Goal: Information Seeking & Learning: Understand process/instructions

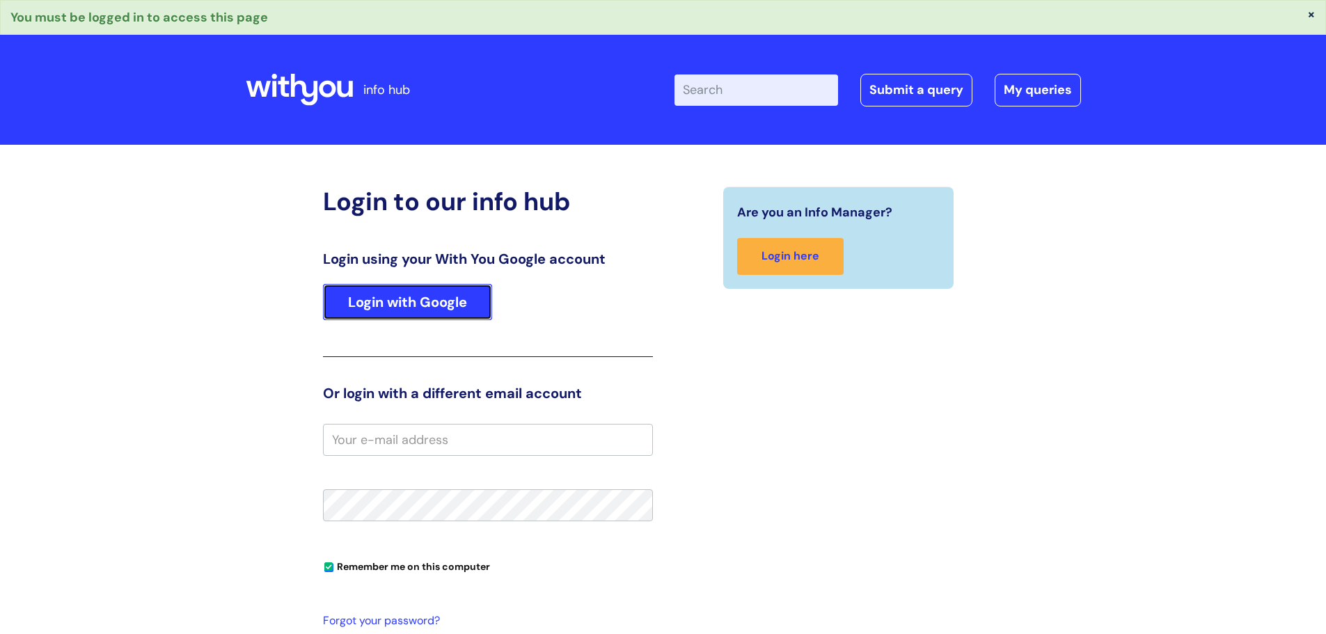
click at [417, 311] on link "Login with Google" at bounding box center [407, 302] width 169 height 36
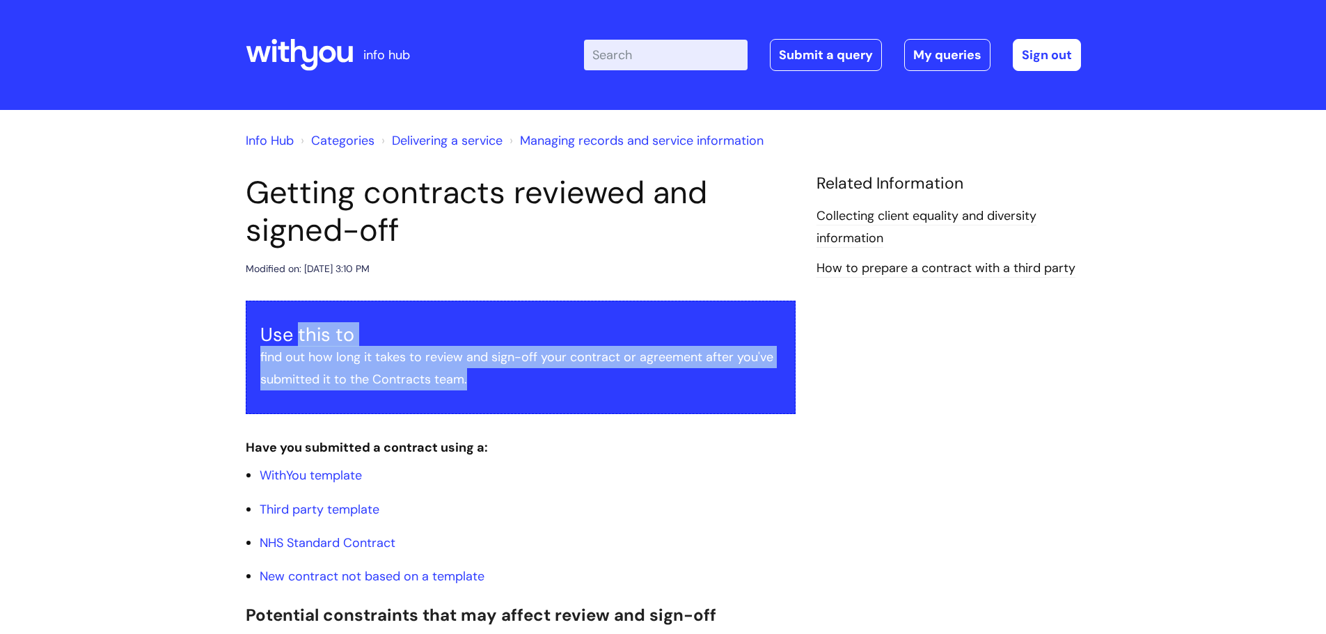
drag, startPoint x: 297, startPoint y: 329, endPoint x: 608, endPoint y: 390, distance: 317.0
click at [608, 390] on div "Use this to find out how long it takes to review and sign-off your contract or …" at bounding box center [521, 357] width 550 height 113
click at [620, 381] on p "find out how long it takes to review and sign-off your contract or agreement af…" at bounding box center [520, 368] width 521 height 45
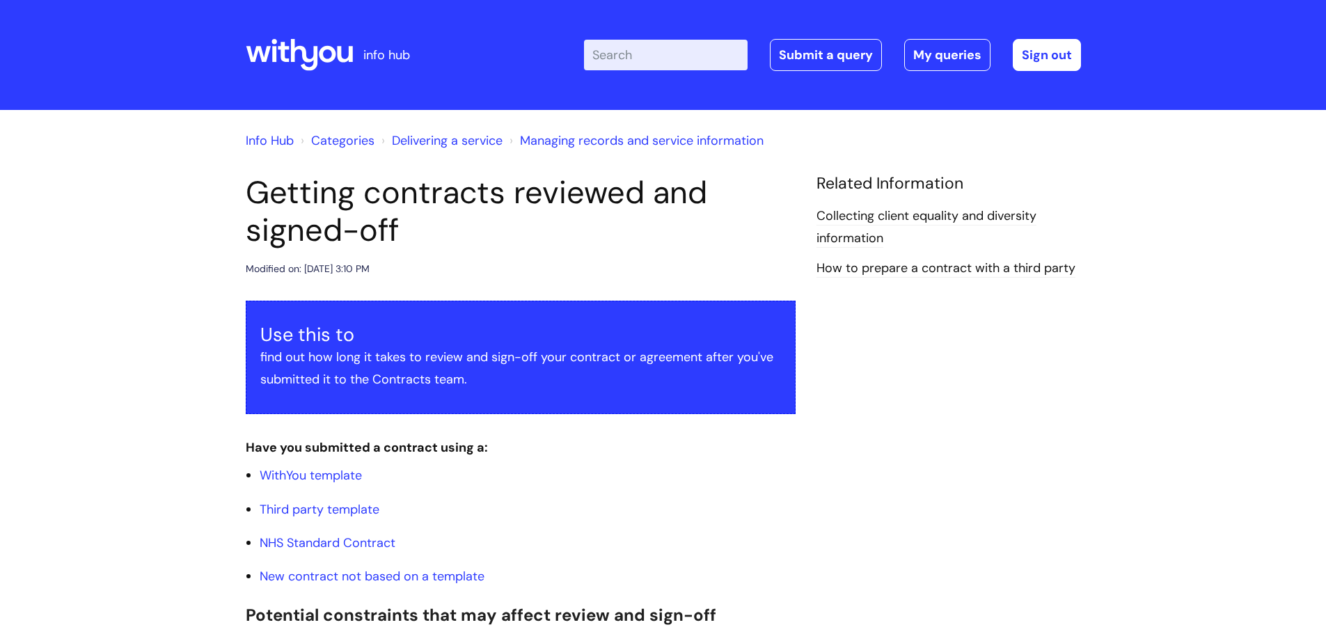
click at [620, 381] on p "find out how long it takes to review and sign-off your contract or agreement af…" at bounding box center [520, 368] width 521 height 45
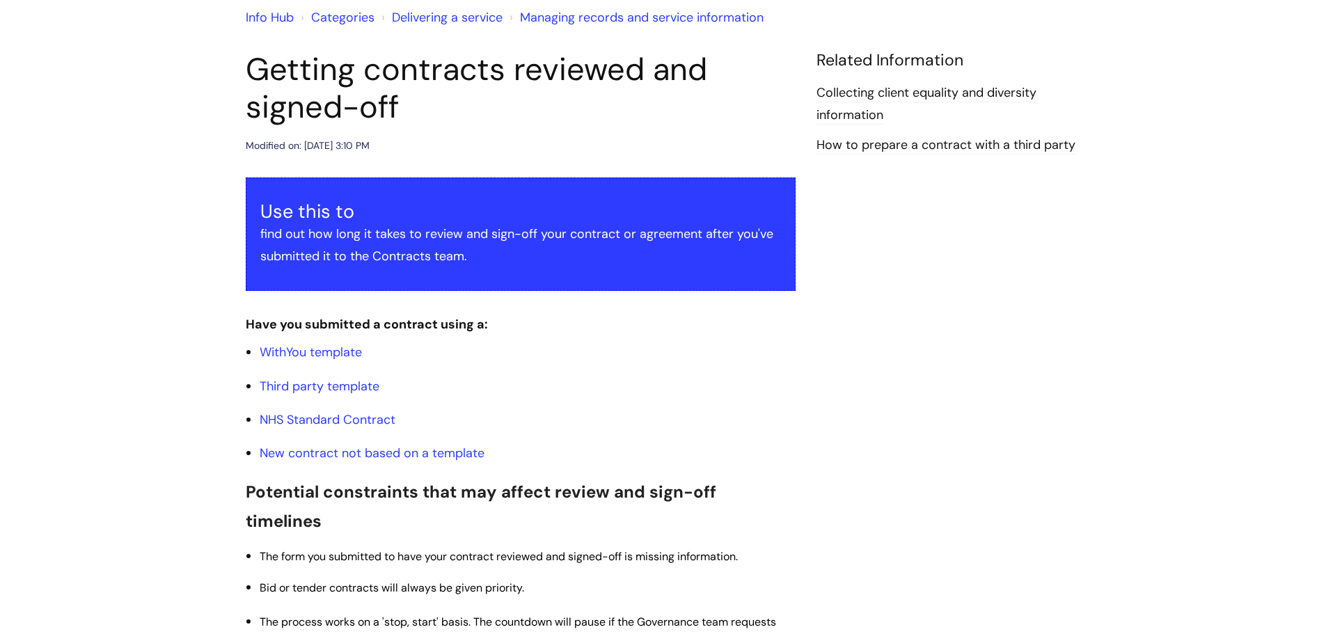
scroll to position [139, 0]
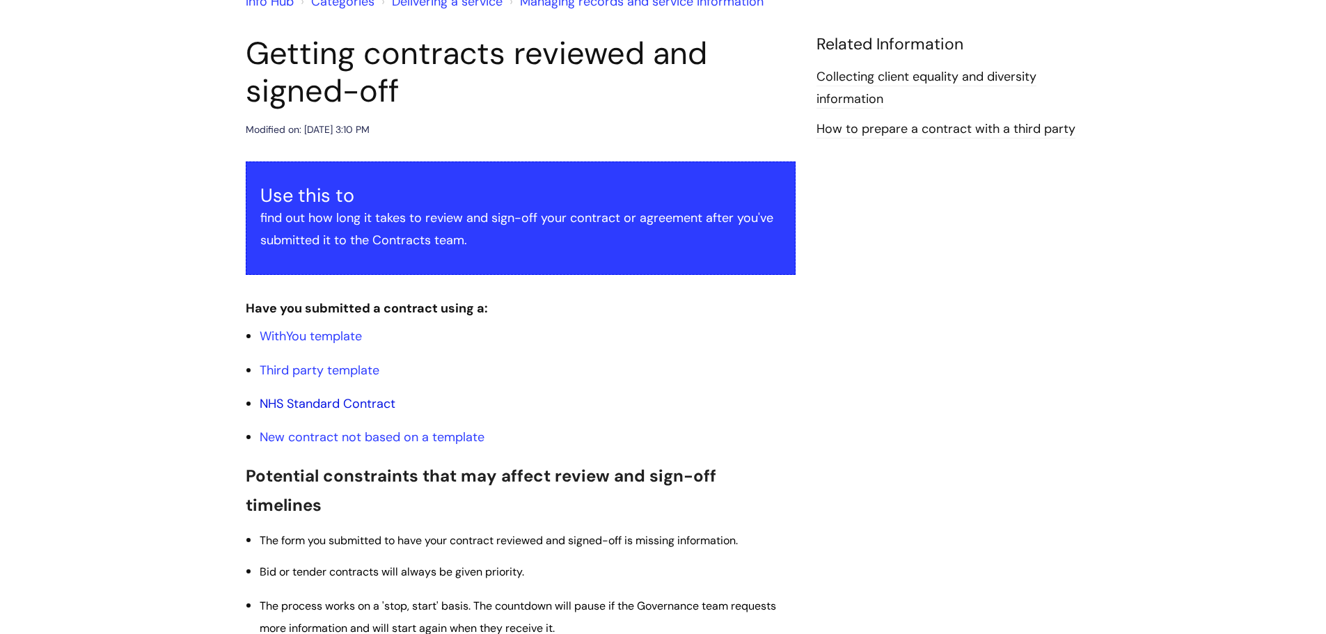
click at [374, 398] on link "NHS Standard Contract" at bounding box center [328, 403] width 136 height 17
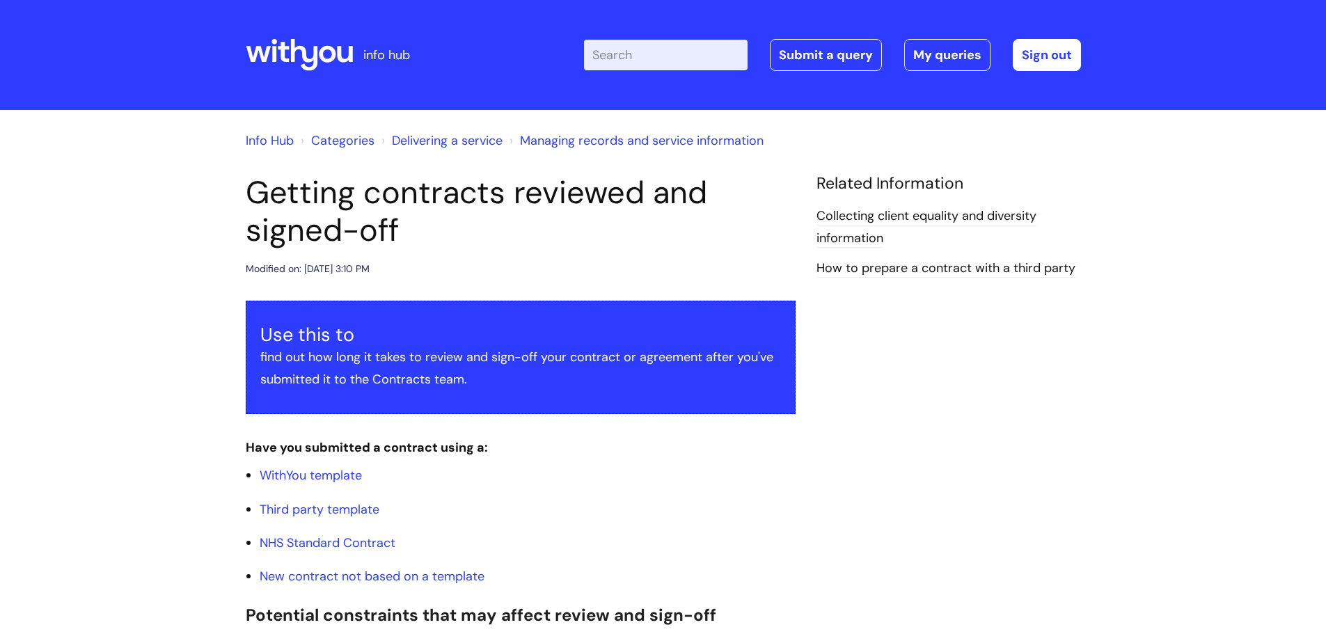
click at [648, 136] on link "Managing records and service information" at bounding box center [642, 140] width 244 height 17
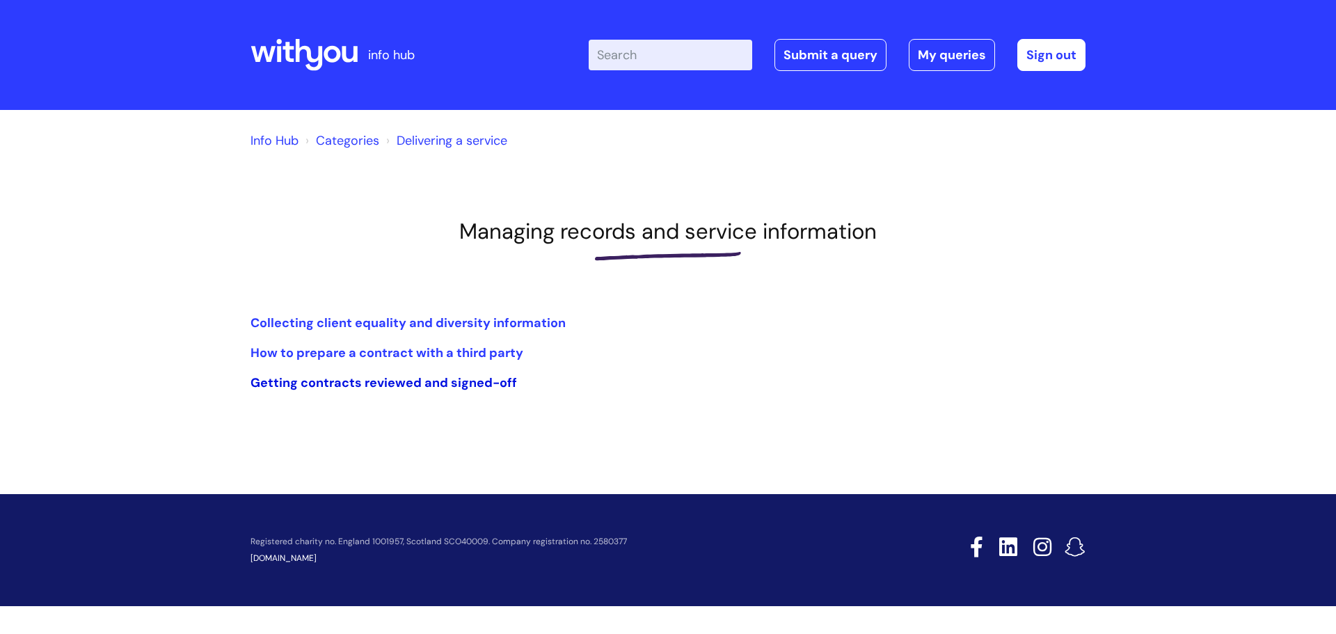
click at [461, 390] on link "Getting contracts reviewed and signed-off" at bounding box center [384, 382] width 267 height 17
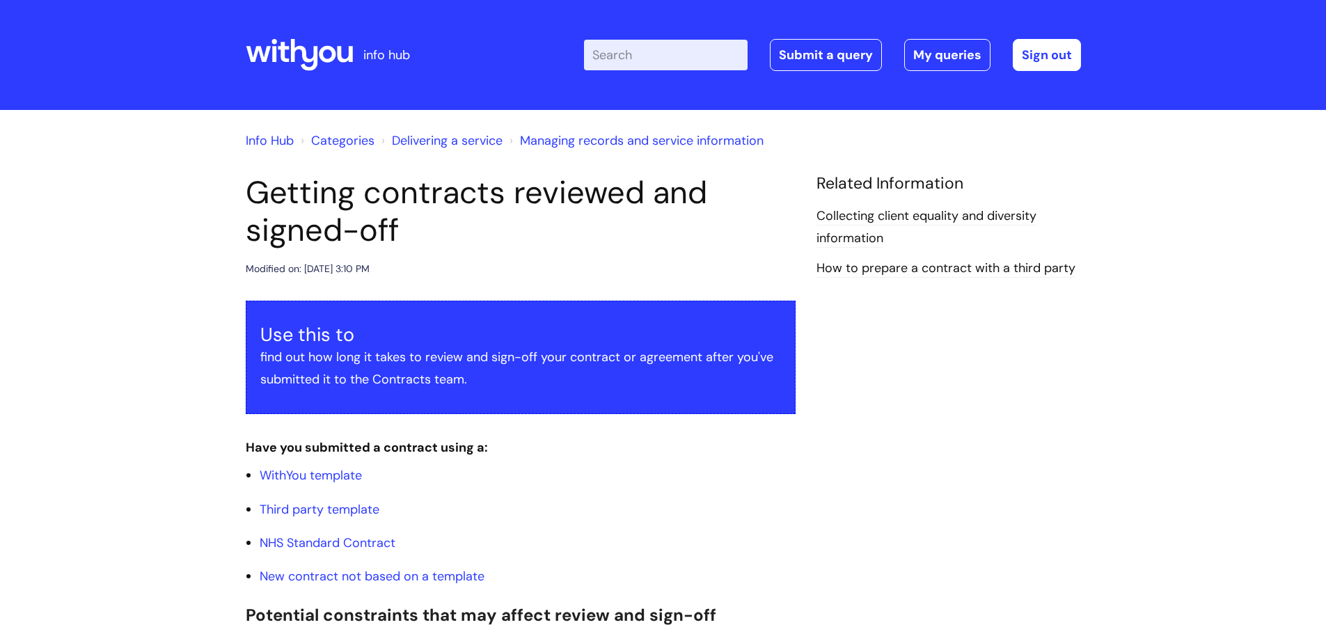
drag, startPoint x: 434, startPoint y: 263, endPoint x: 237, endPoint y: 173, distance: 216.8
click at [367, 201] on h1 "Getting contracts reviewed and signed-off" at bounding box center [521, 211] width 550 height 75
click at [892, 267] on link "How to prepare a contract with a third party" at bounding box center [945, 269] width 259 height 18
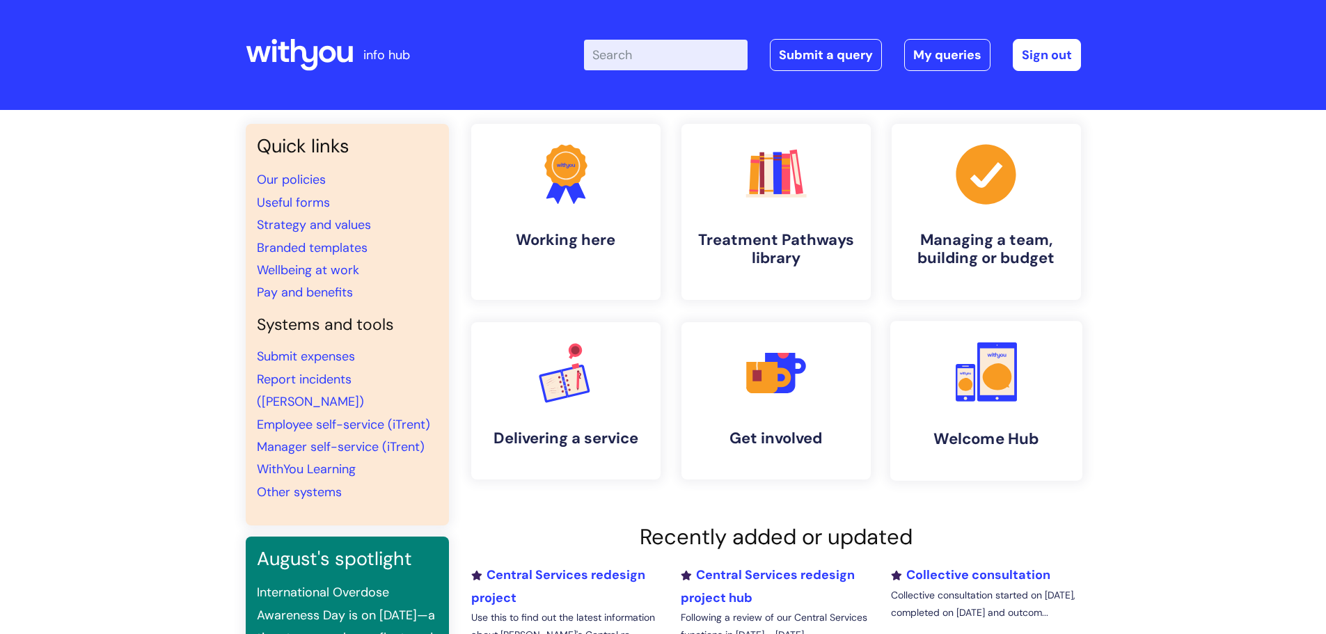
scroll to position [209, 0]
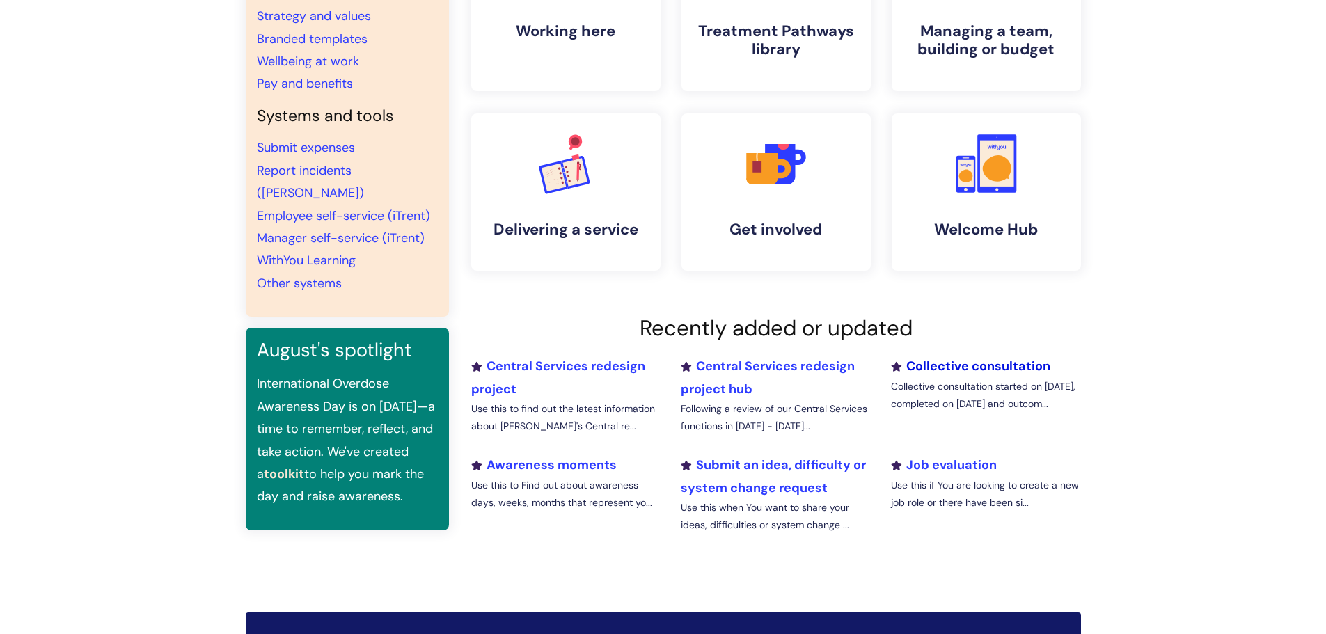
click at [1010, 373] on link "Collective consultation" at bounding box center [970, 366] width 159 height 17
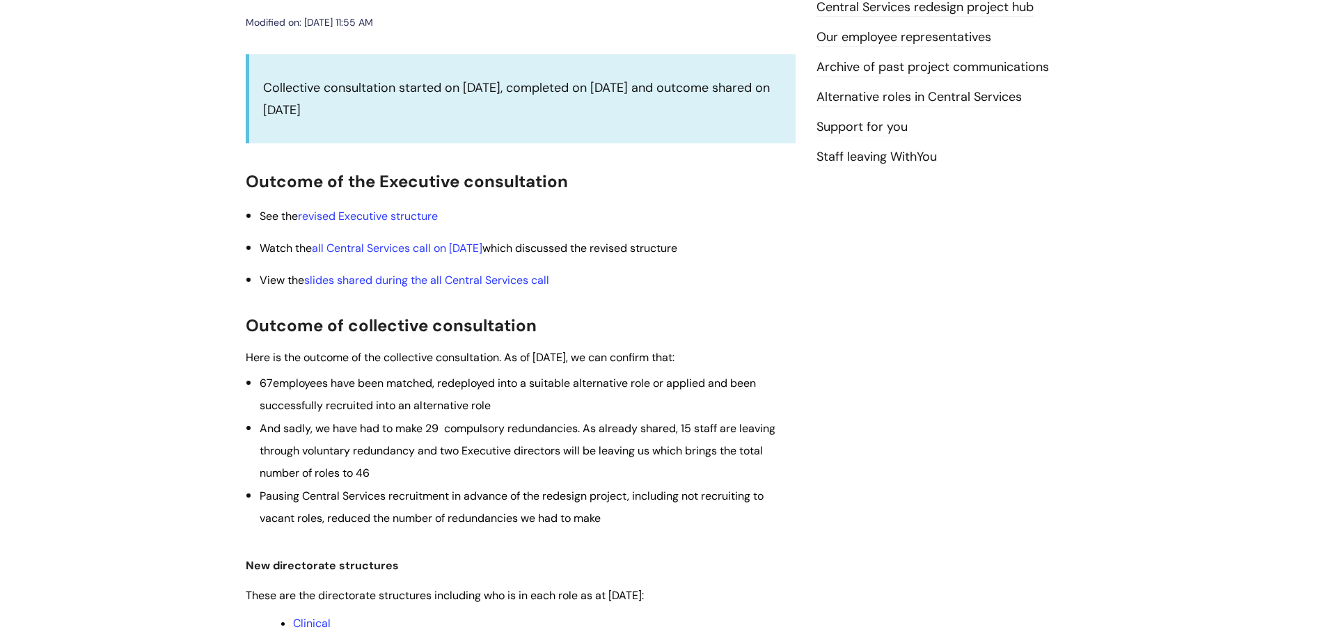
scroll to position [70, 0]
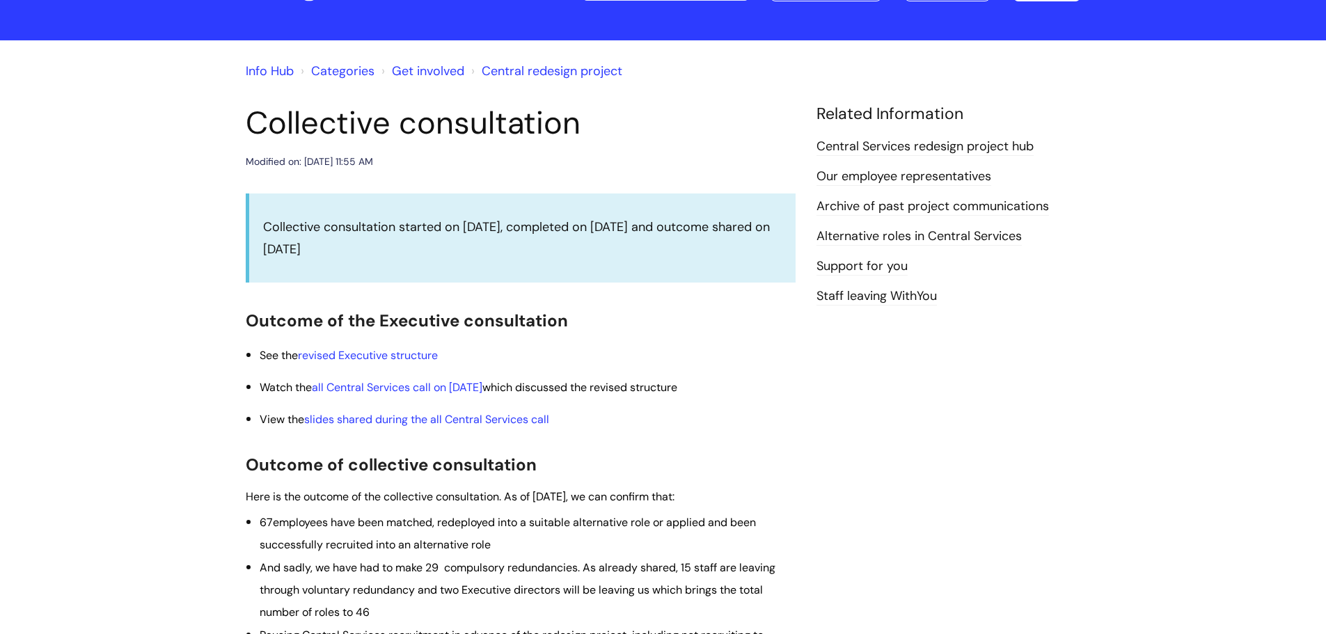
click at [947, 199] on link "Archive of past project communications" at bounding box center [932, 207] width 232 height 18
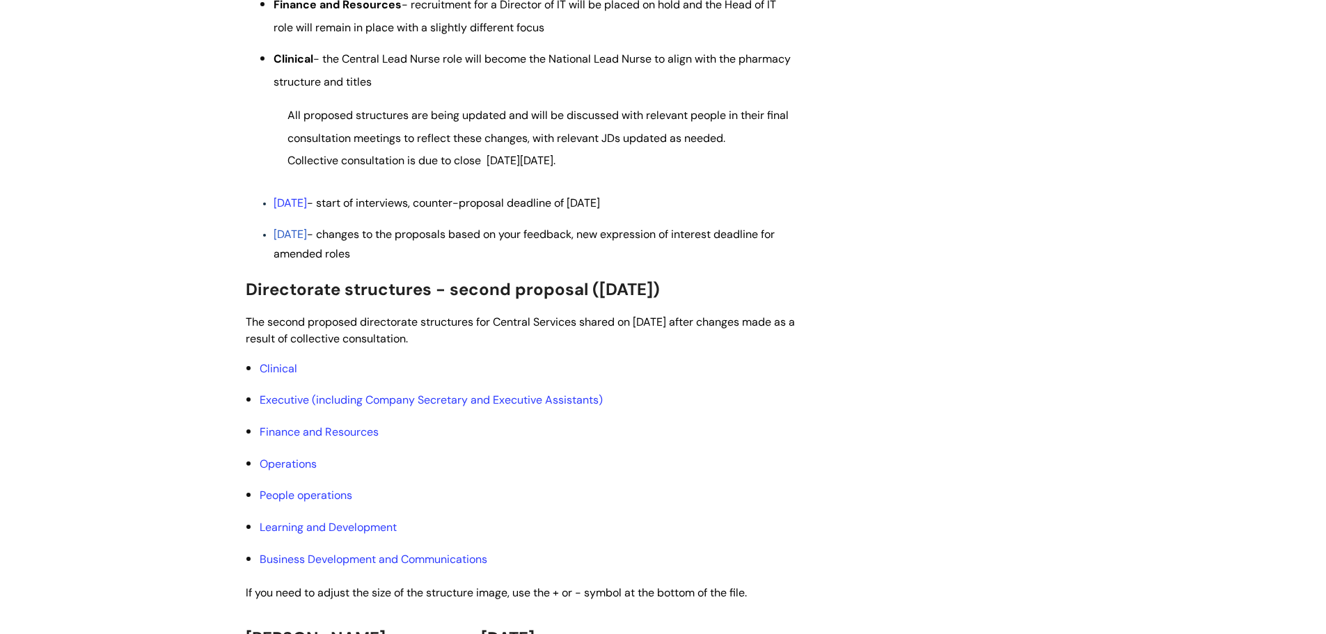
scroll to position [766, 0]
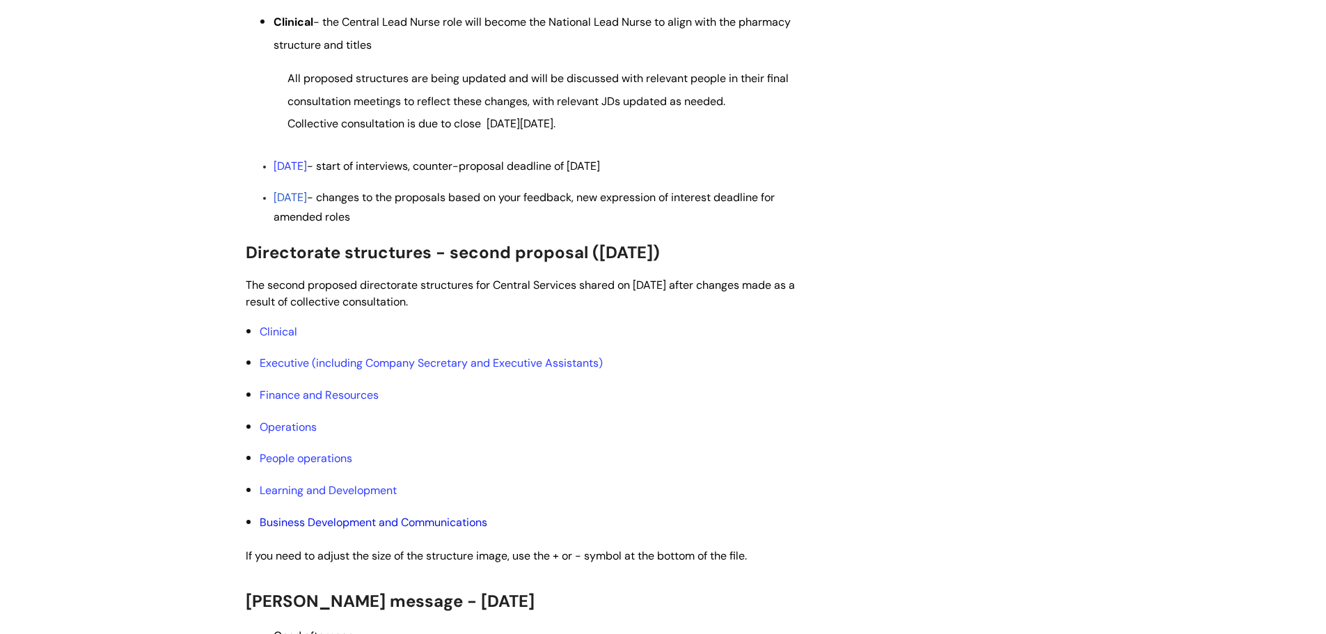
click at [381, 521] on link "Business Development and Communications" at bounding box center [374, 522] width 228 height 15
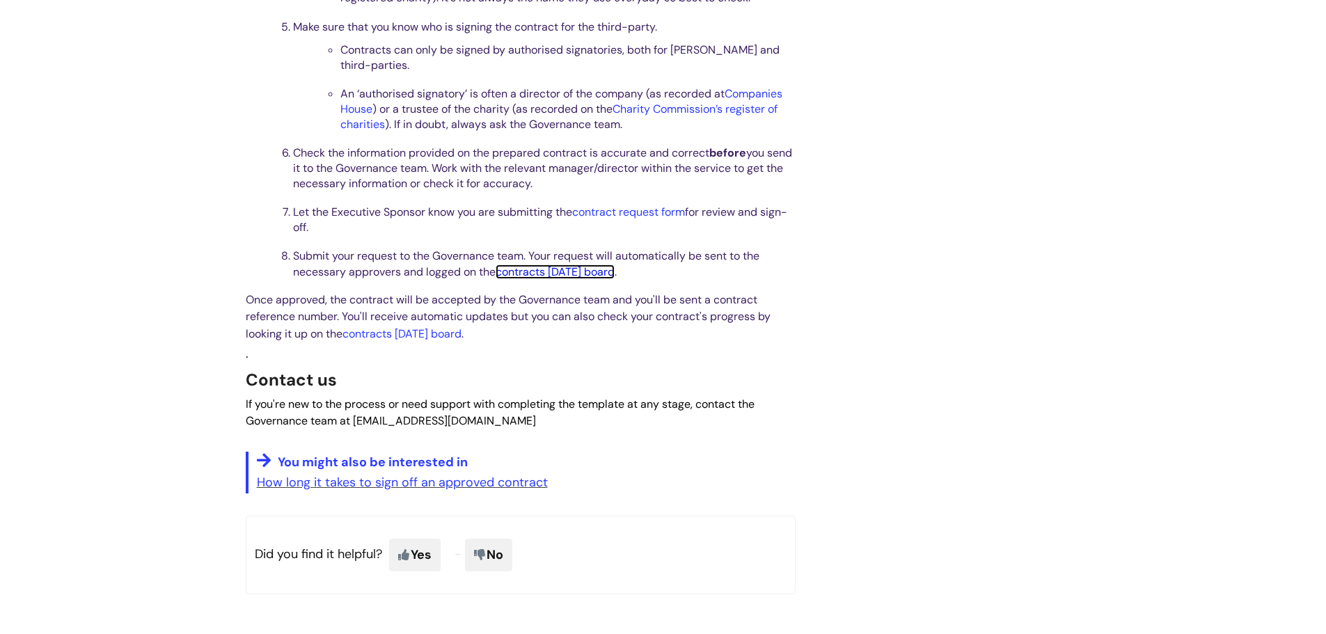
scroll to position [696, 0]
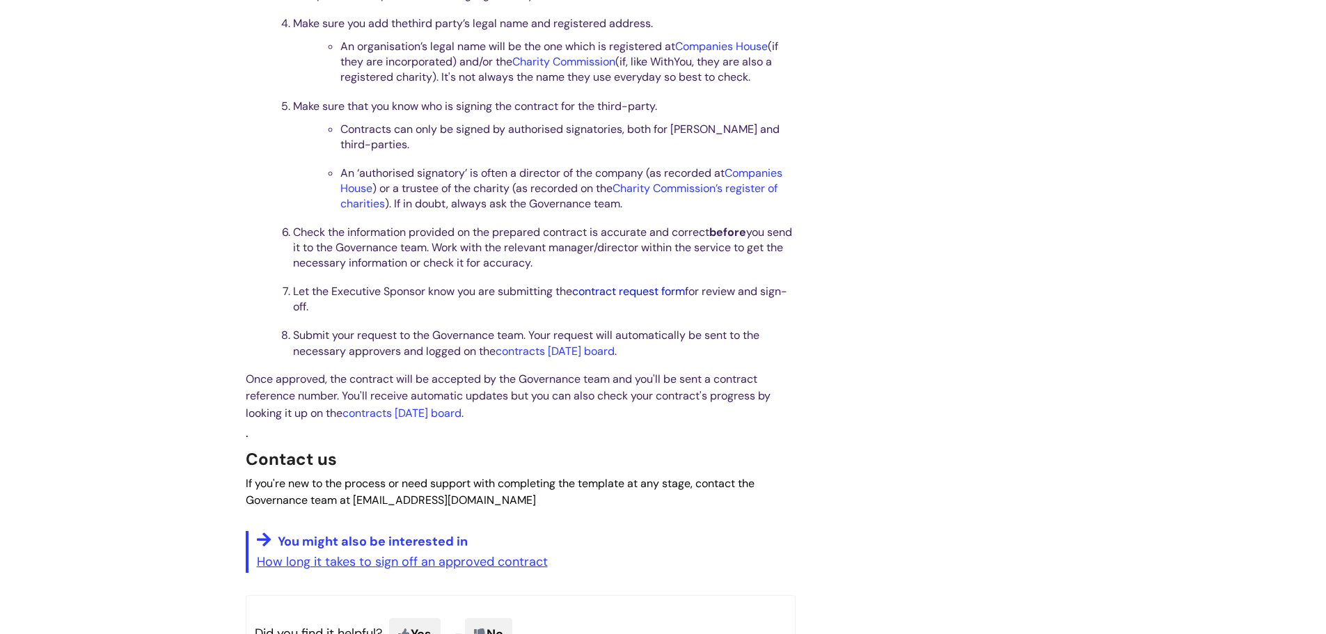
click at [659, 284] on link "contract request form" at bounding box center [628, 291] width 113 height 15
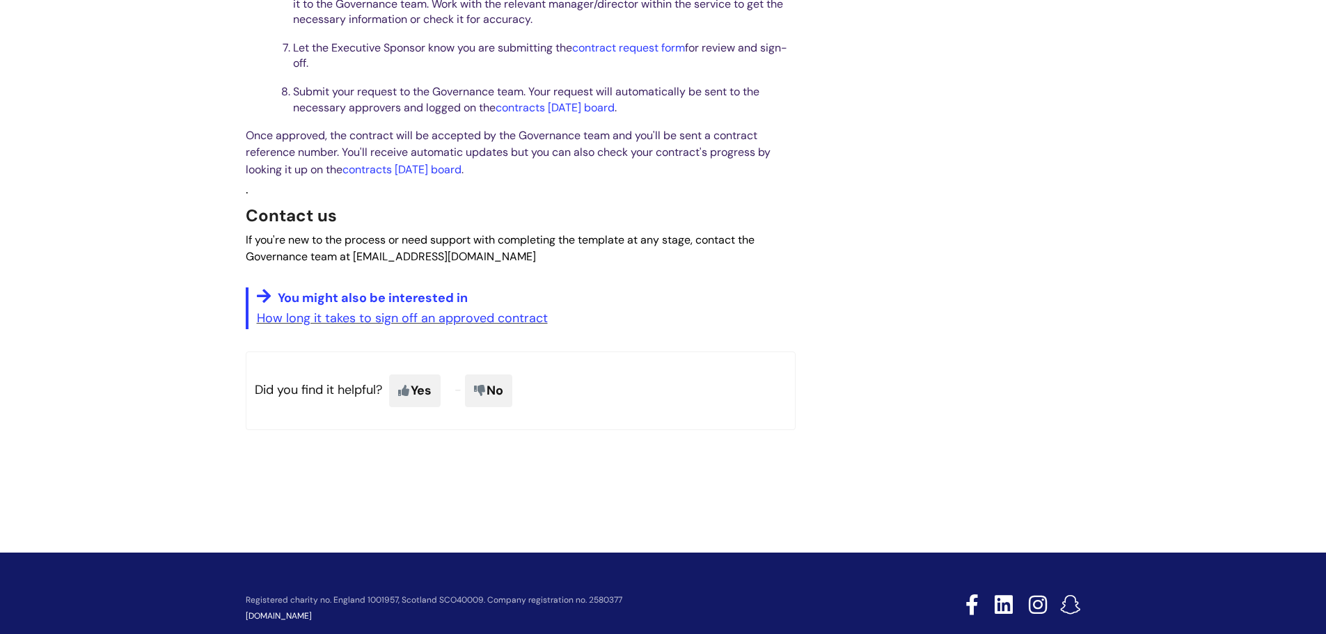
scroll to position [970, 0]
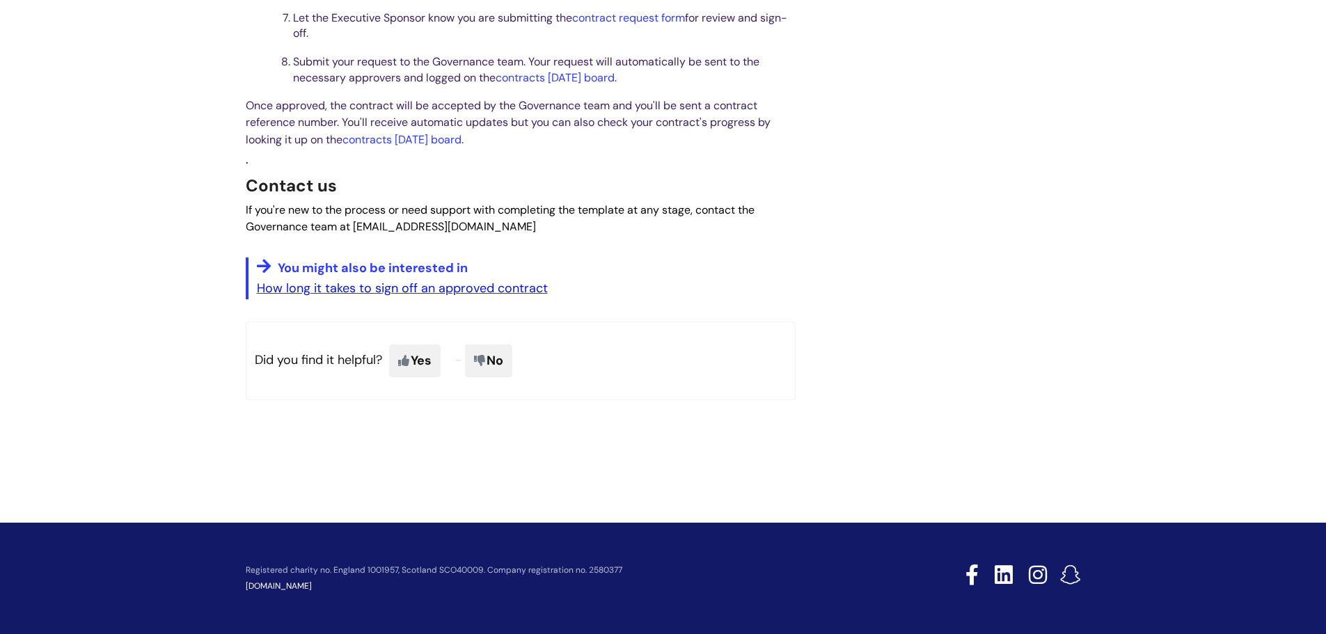
click at [429, 285] on link "How long it takes to sign off an approved contract" at bounding box center [402, 288] width 291 height 17
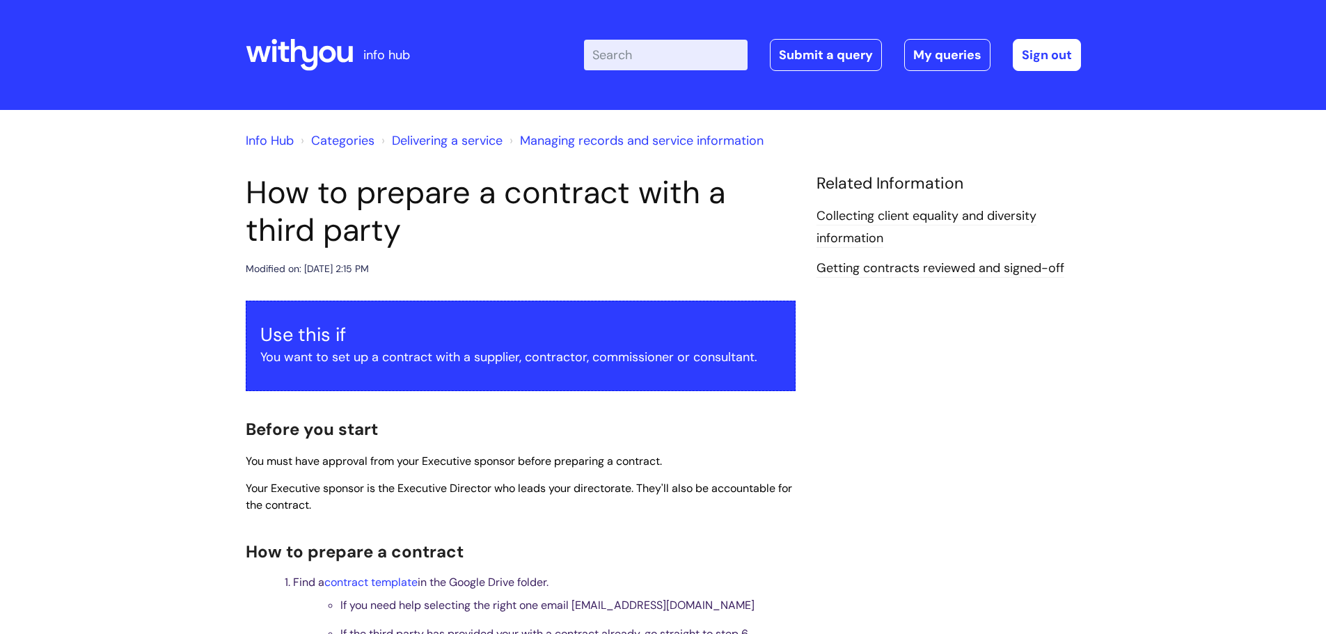
scroll to position [970, 0]
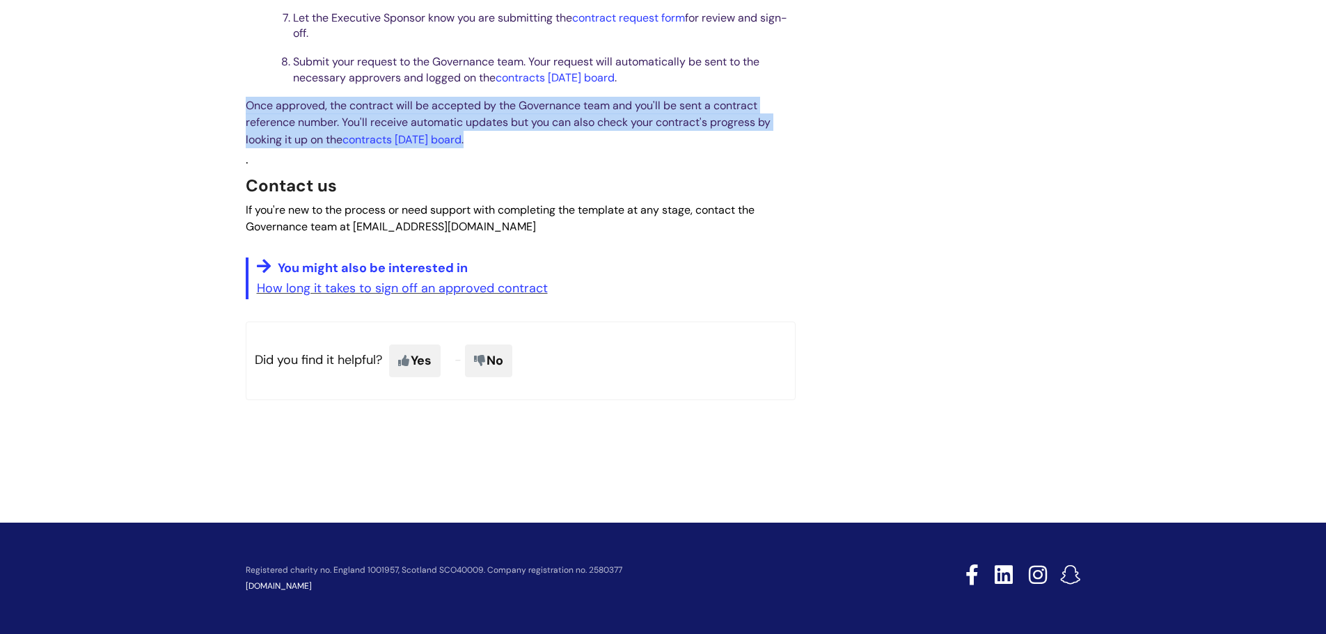
drag, startPoint x: 243, startPoint y: 102, endPoint x: 512, endPoint y: 146, distance: 273.0
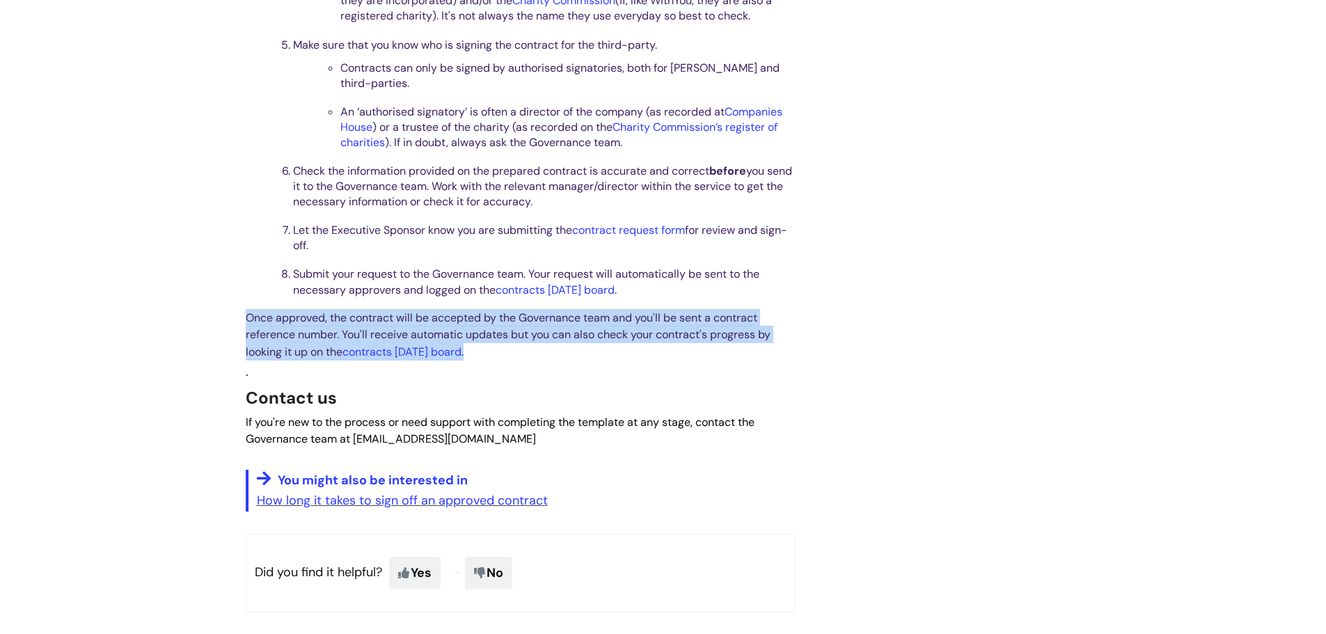
scroll to position [761, 0]
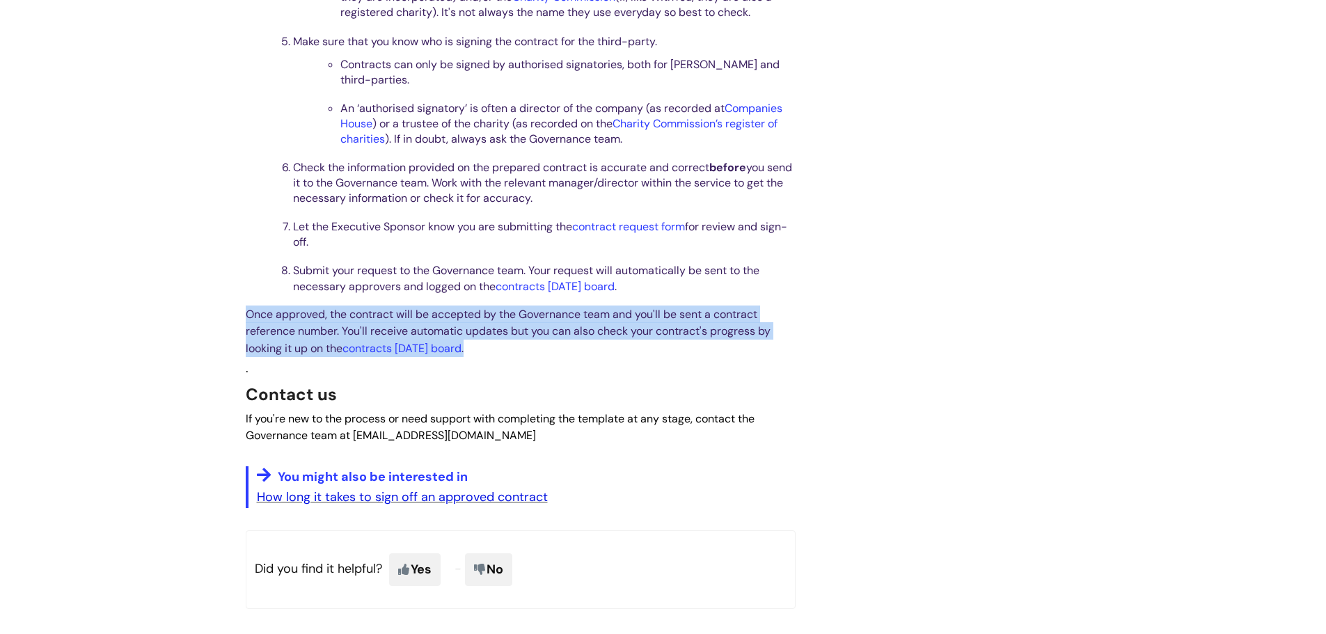
click at [313, 501] on link "How long it takes to sign off an approved contract" at bounding box center [402, 497] width 291 height 17
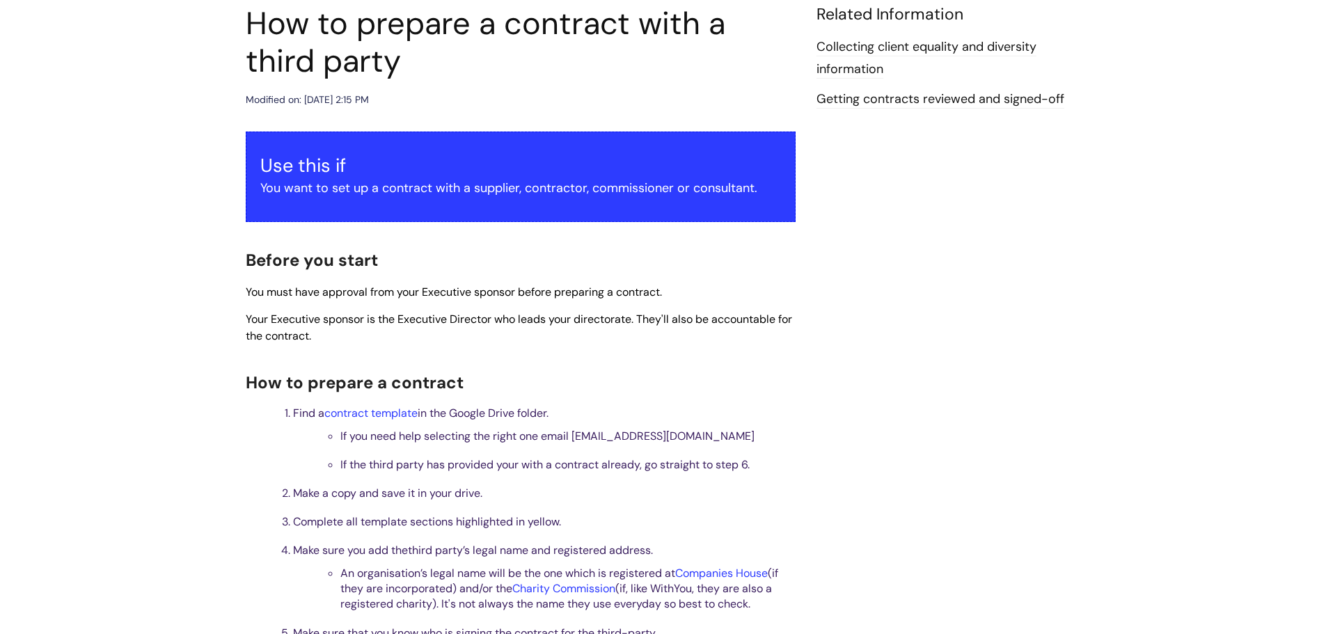
scroll to position [134, 0]
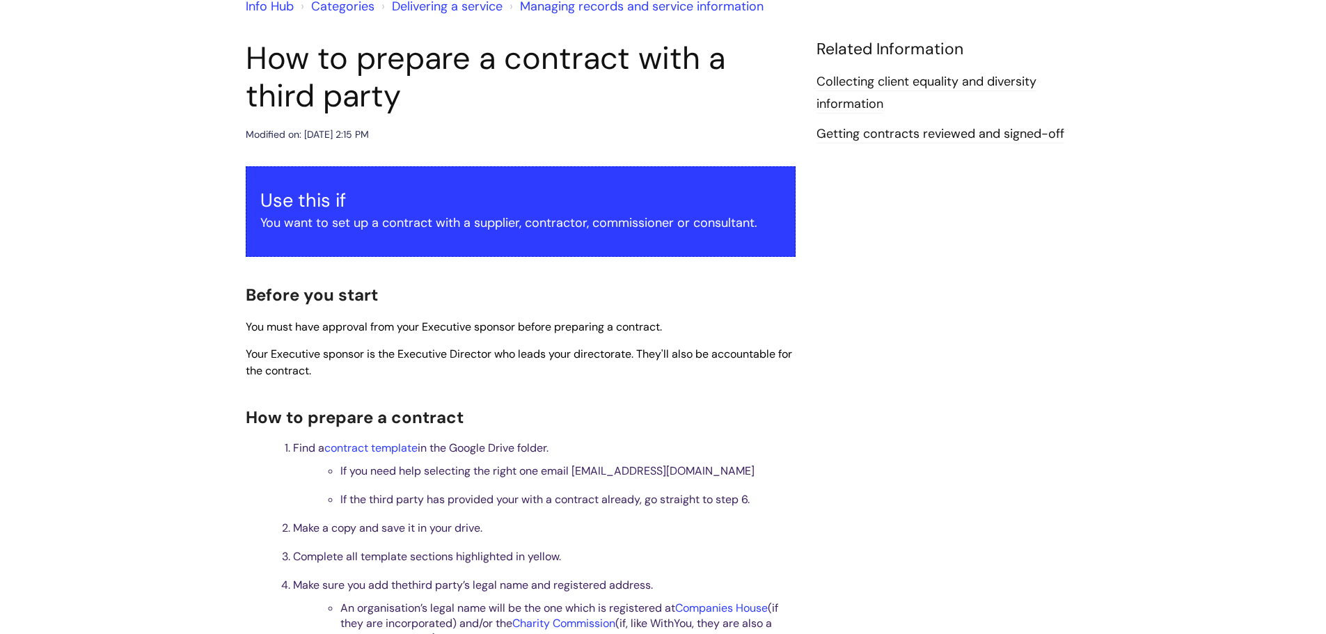
click at [887, 135] on link "Getting contracts reviewed and signed-off" at bounding box center [940, 134] width 248 height 18
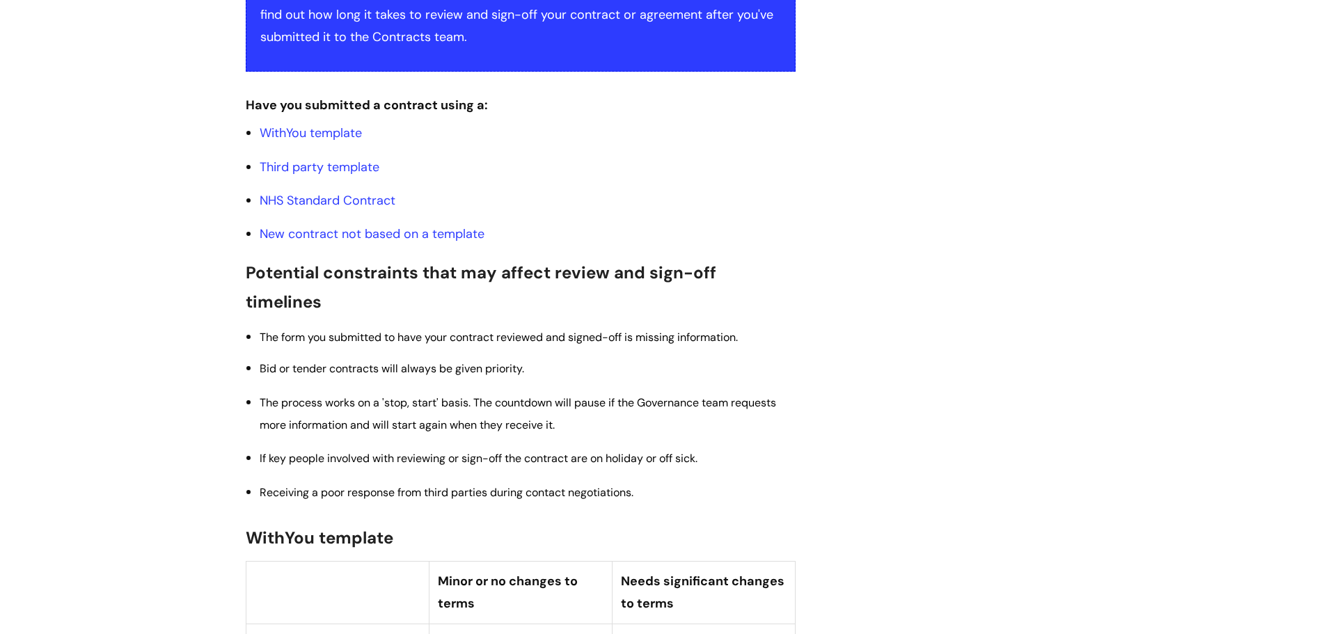
scroll to position [348, 0]
